Goal: Obtain resource: Obtain resource

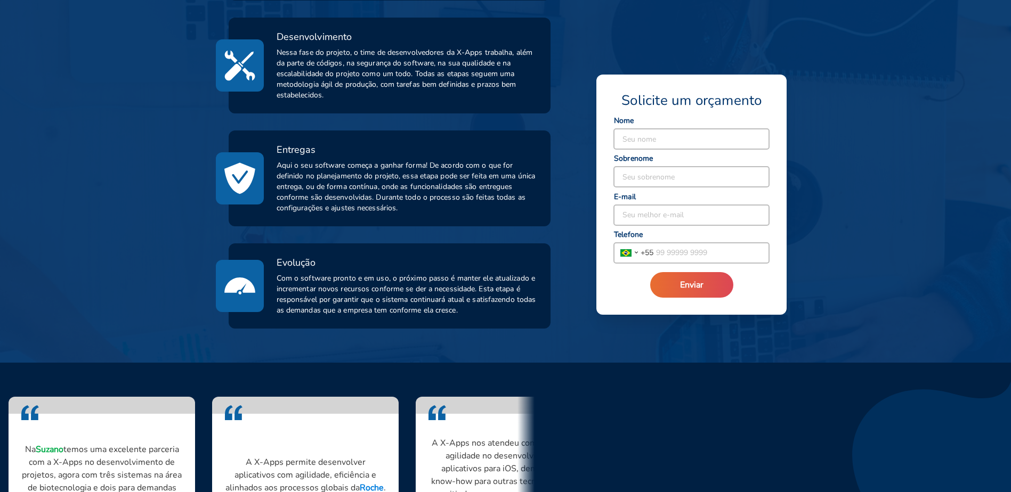
scroll to position [693, 0]
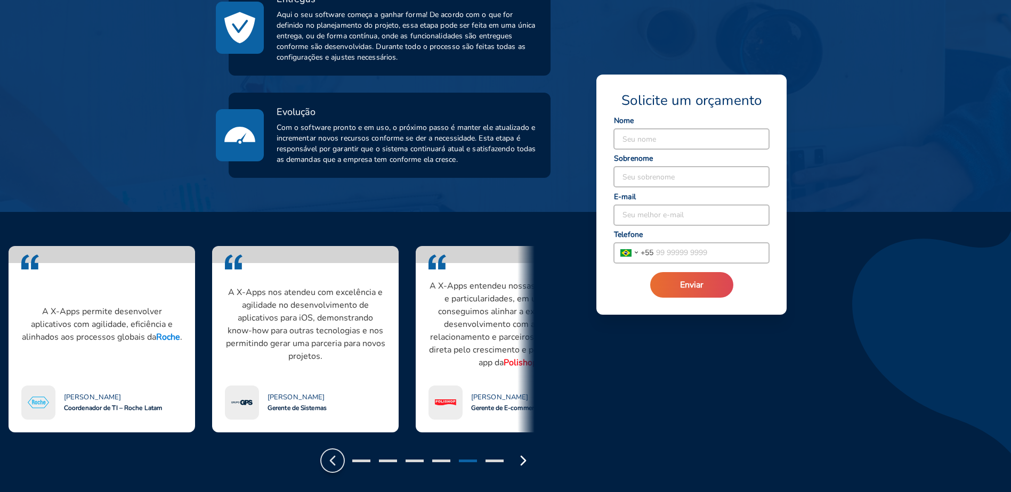
click at [333, 459] on polyline "button" at bounding box center [332, 461] width 4 height 9
click at [361, 455] on div at bounding box center [427, 461] width 213 height 22
click at [360, 459] on div at bounding box center [427, 461] width 213 height 22
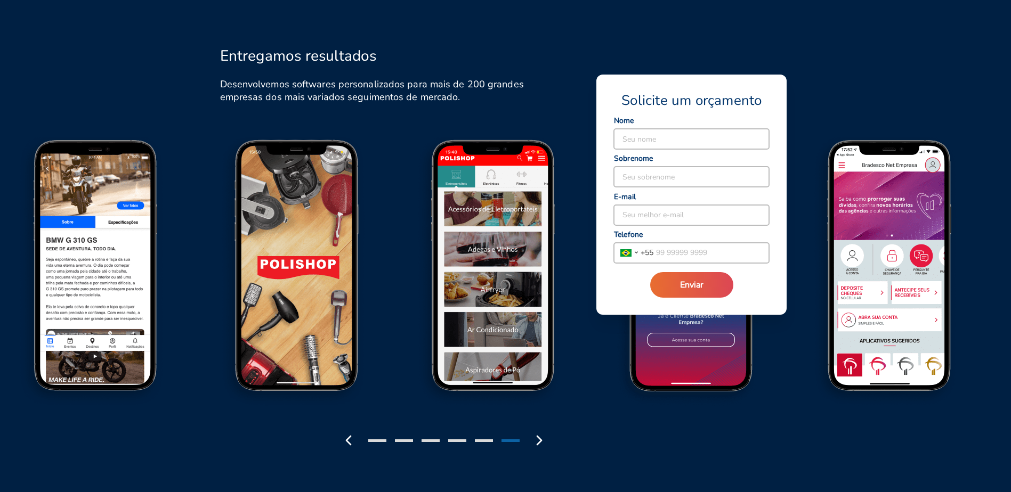
scroll to position [1172, 0]
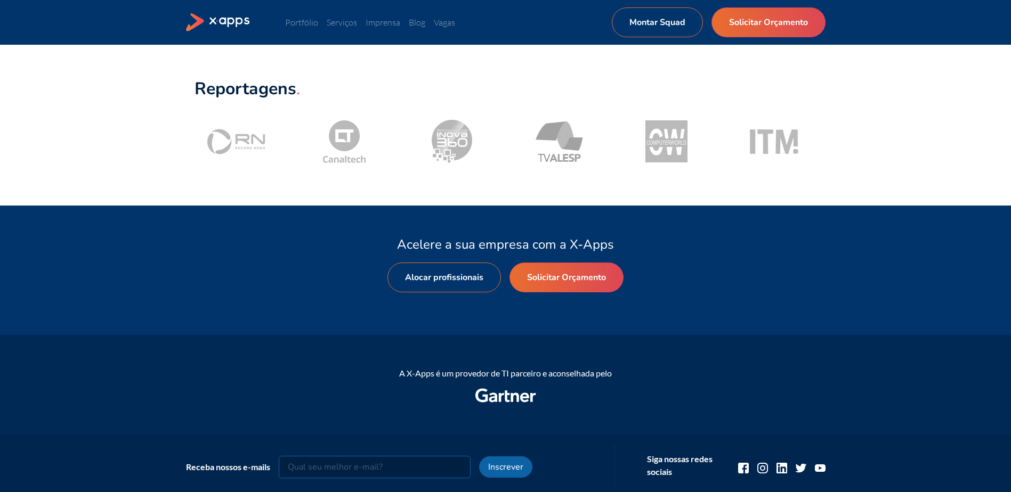
scroll to position [1066, 0]
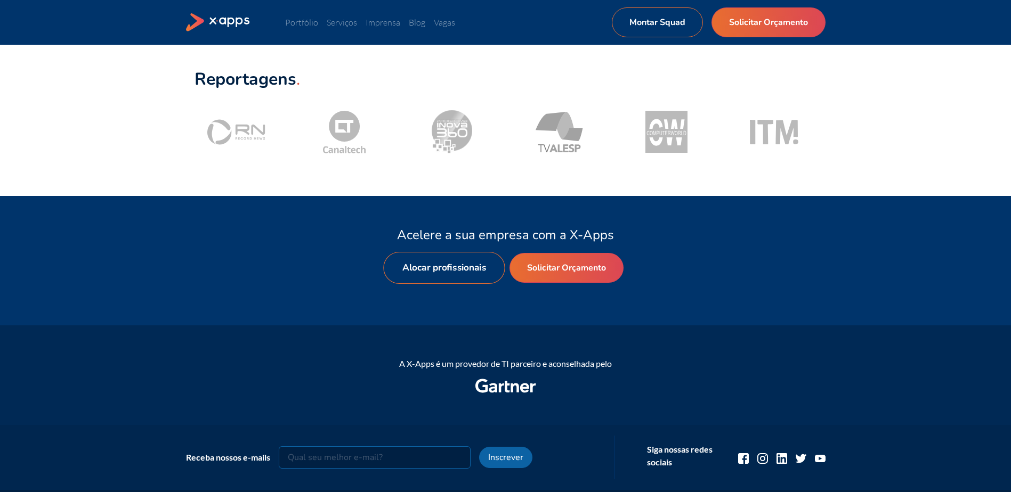
click at [442, 262] on link "Alocar profissionais" at bounding box center [444, 268] width 122 height 32
